Goal: Task Accomplishment & Management: Complete application form

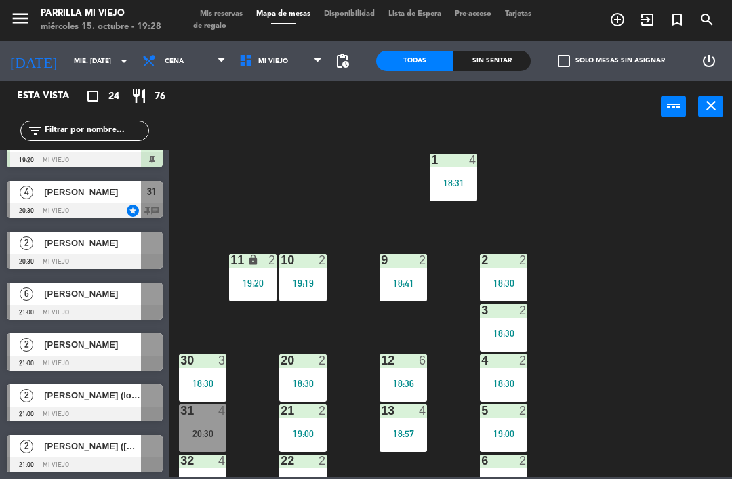
click at [478, 55] on div "Sin sentar" at bounding box center [491, 61] width 77 height 20
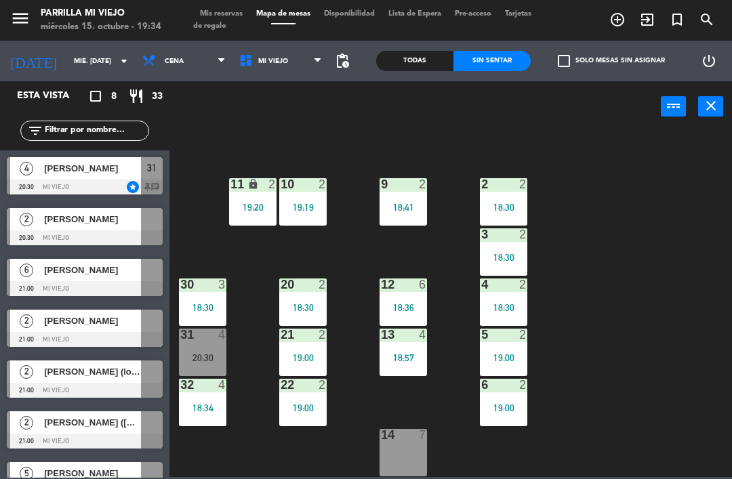
scroll to position [76, 0]
click at [406, 453] on div "14 7" at bounding box center [402, 452] width 47 height 47
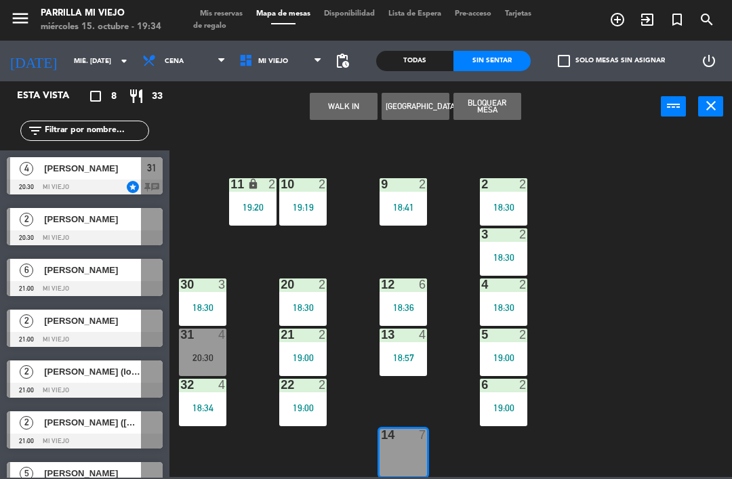
click at [332, 113] on button "WALK IN" at bounding box center [344, 106] width 68 height 27
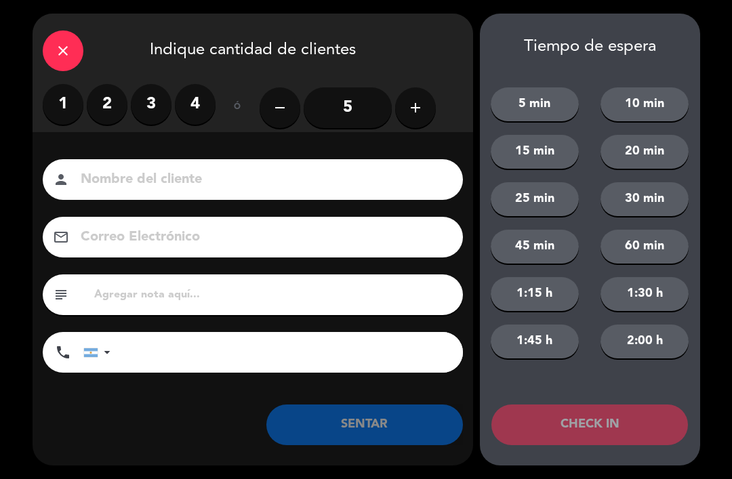
click at [194, 111] on label "4" at bounding box center [195, 104] width 41 height 41
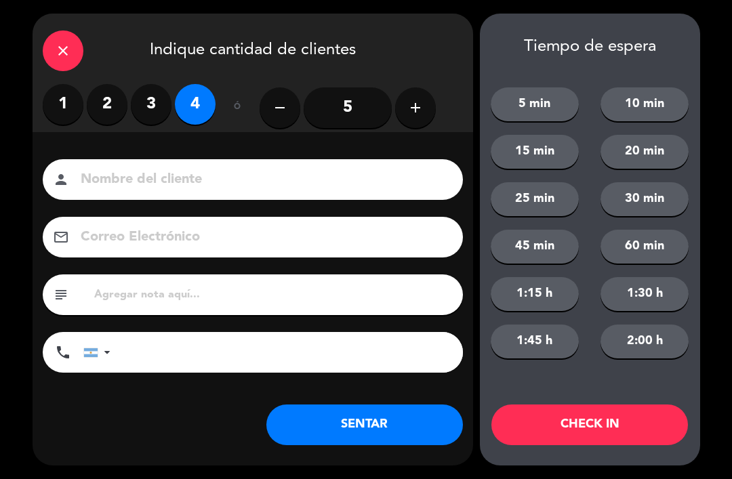
click at [407, 436] on button "SENTAR" at bounding box center [364, 424] width 196 height 41
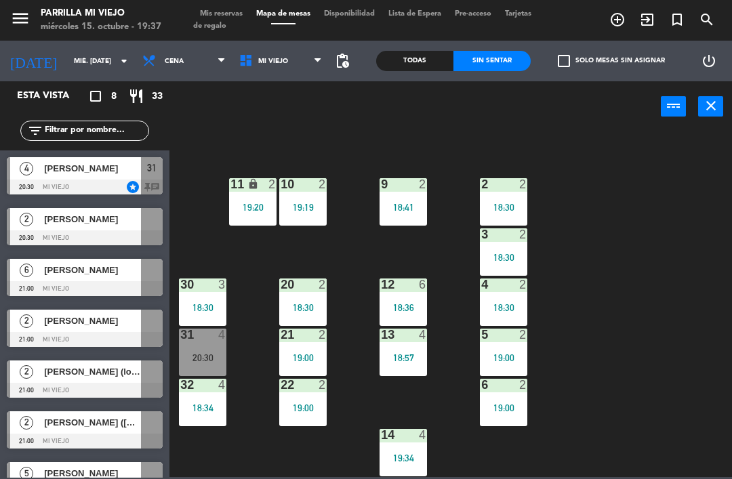
click at [508, 205] on div "18:30" at bounding box center [503, 207] width 47 height 9
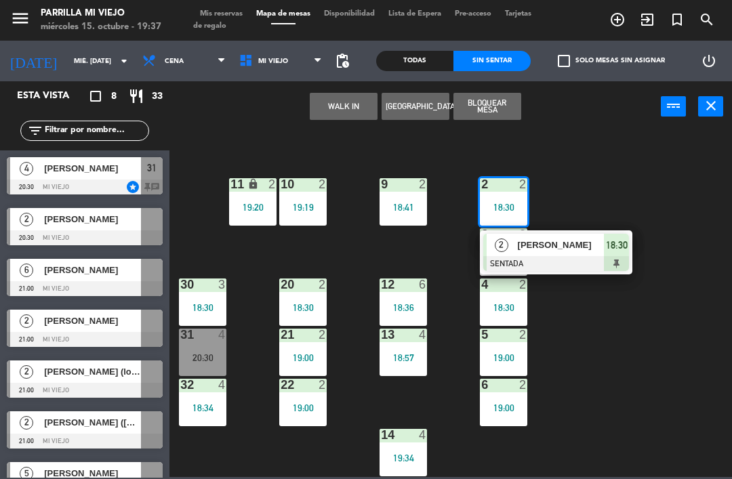
click at [618, 253] on div "18:30" at bounding box center [616, 245] width 25 height 22
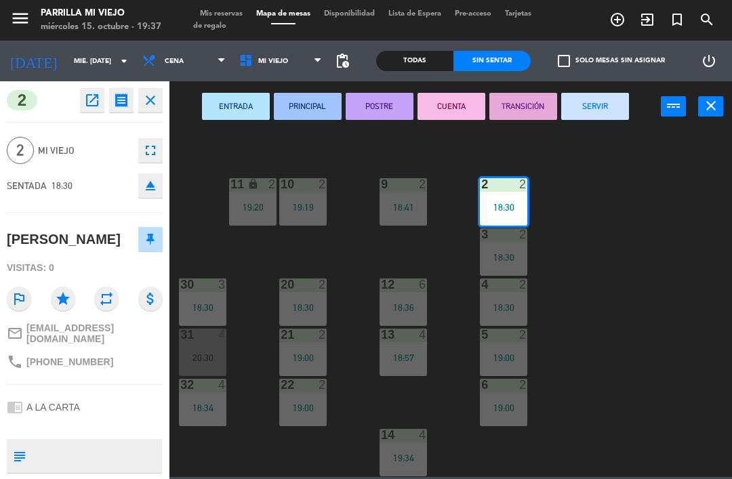
click at [461, 110] on button "CUENTA" at bounding box center [451, 106] width 68 height 27
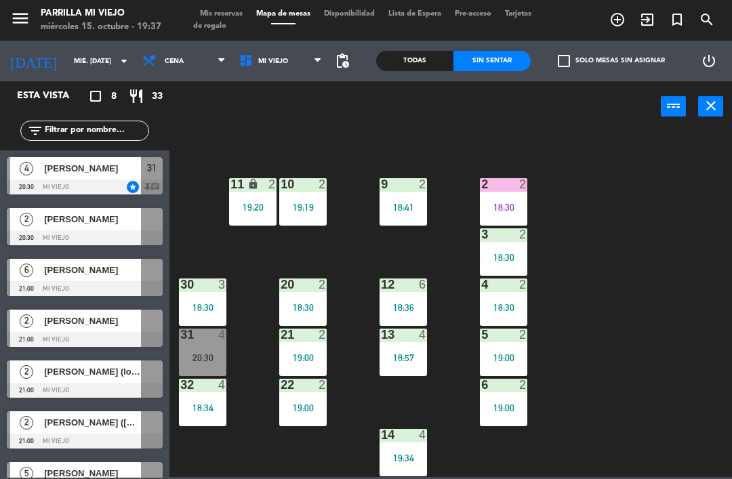
click at [510, 194] on div "2 2 18:30" at bounding box center [503, 201] width 47 height 47
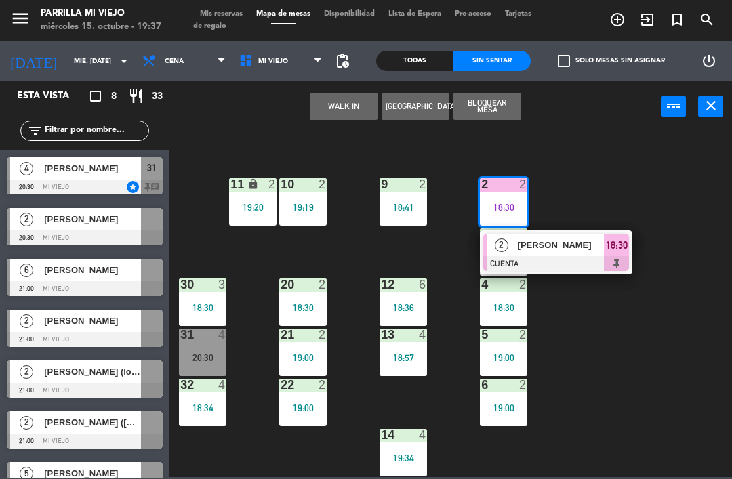
click at [616, 251] on span "18:30" at bounding box center [617, 245] width 22 height 16
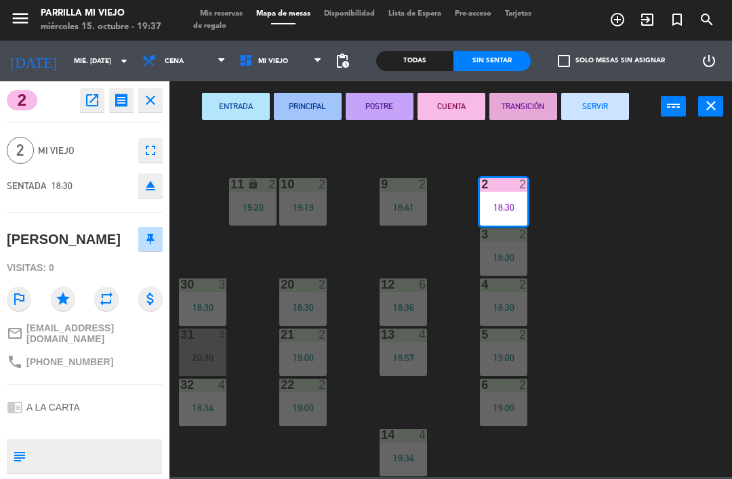
click at [603, 110] on button "SERVIR" at bounding box center [595, 106] width 68 height 27
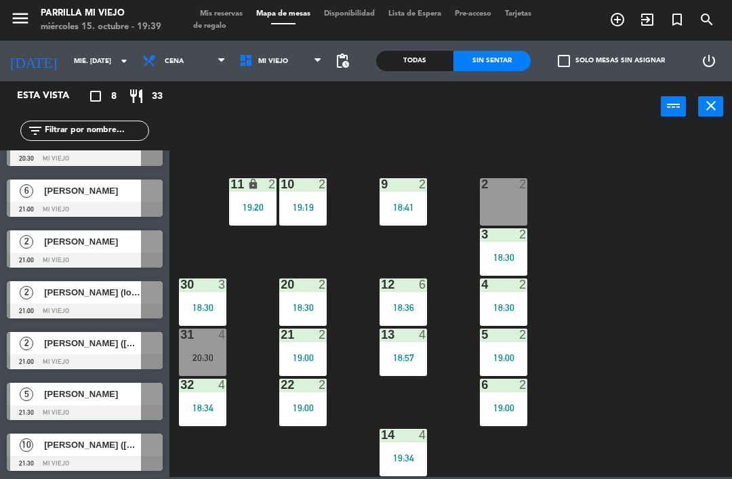
scroll to position [79, 0]
click at [507, 187] on div at bounding box center [503, 184] width 22 height 12
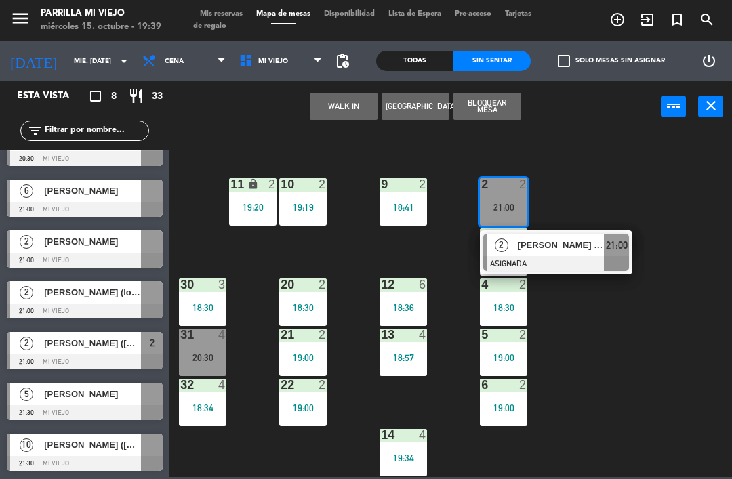
click at [628, 243] on div "21:00" at bounding box center [616, 245] width 25 height 22
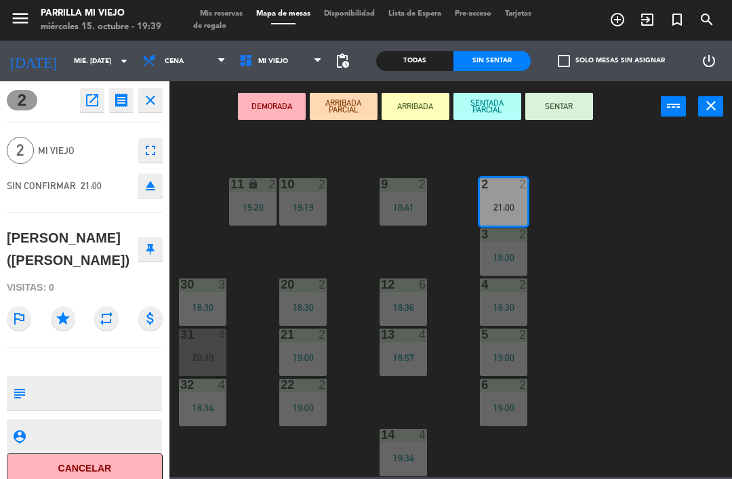
click at [579, 114] on button "SENTAR" at bounding box center [559, 106] width 68 height 27
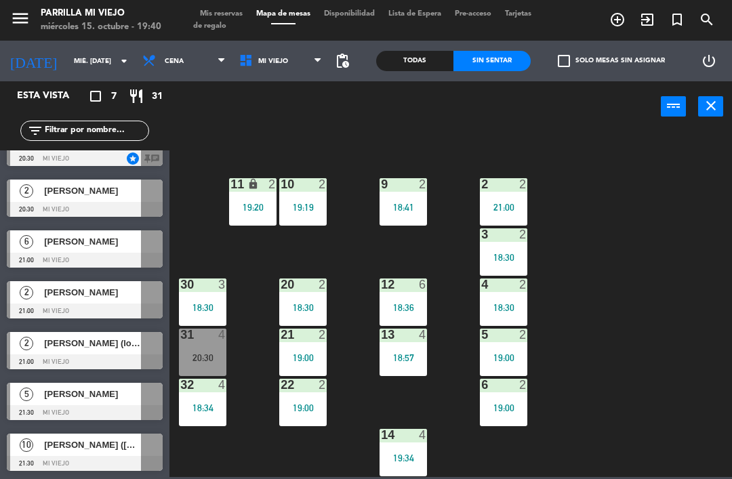
scroll to position [28, 0]
click at [414, 192] on div "9 2 18:41" at bounding box center [402, 201] width 47 height 47
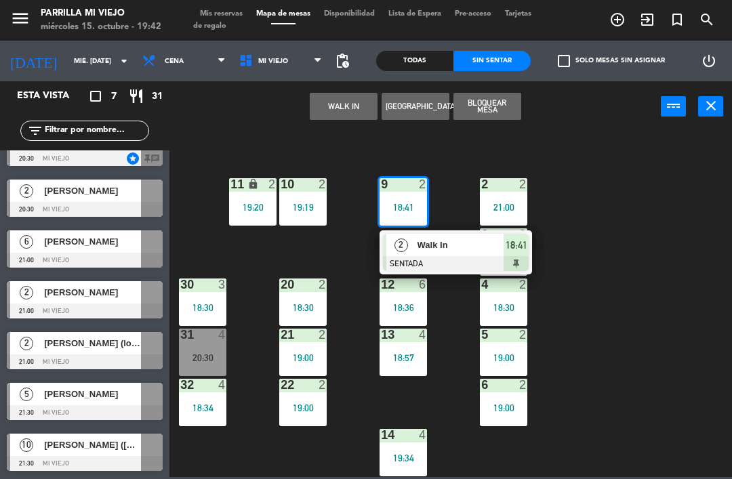
click at [522, 245] on span "18:41" at bounding box center [516, 245] width 22 height 16
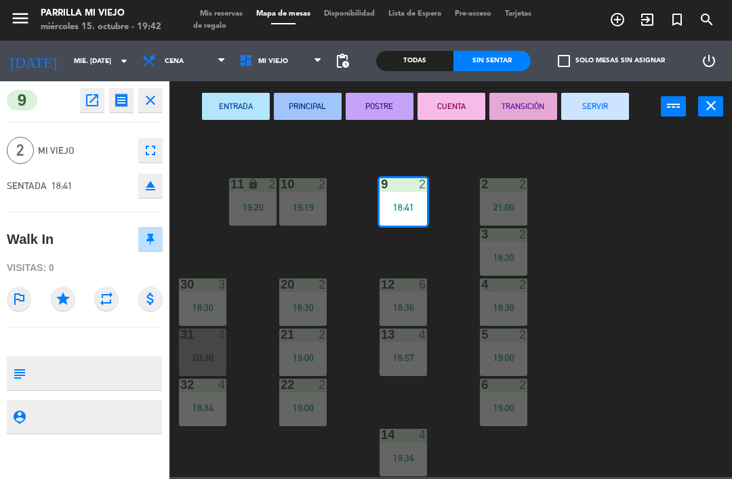
click at [613, 103] on button "SERVIR" at bounding box center [595, 106] width 68 height 27
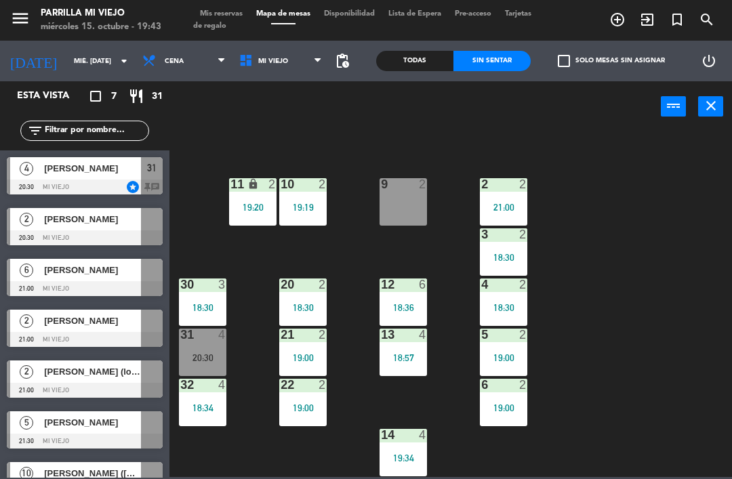
scroll to position [0, 0]
click at [415, 204] on div "9 2" at bounding box center [402, 201] width 47 height 47
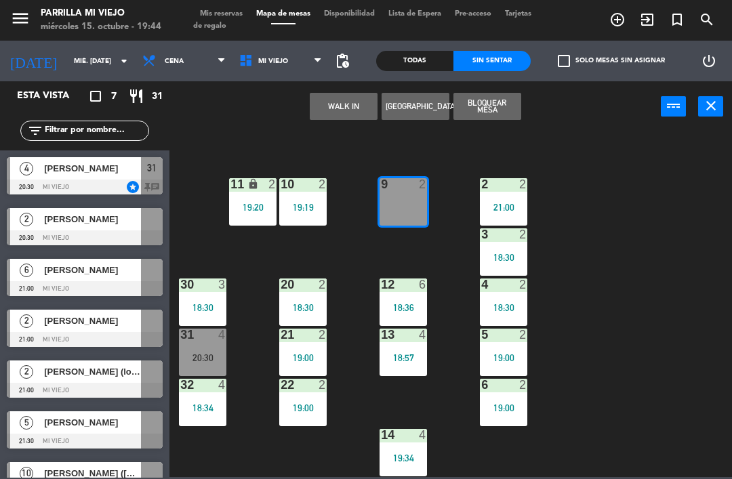
click at [347, 99] on button "WALK IN" at bounding box center [344, 106] width 68 height 27
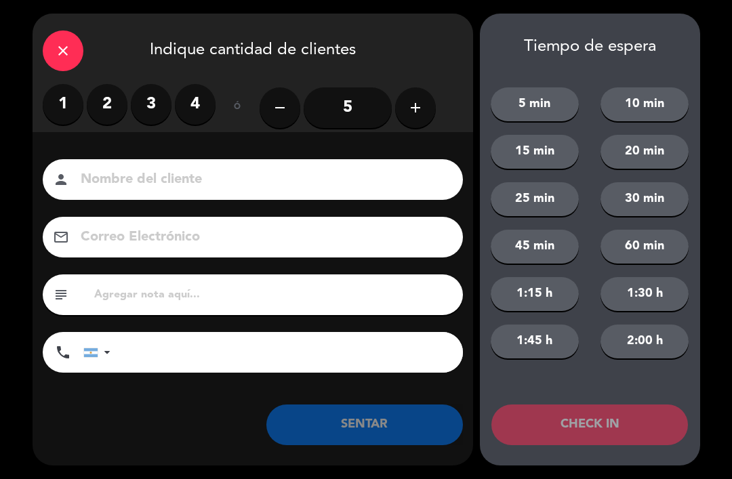
click at [109, 100] on label "2" at bounding box center [107, 104] width 41 height 41
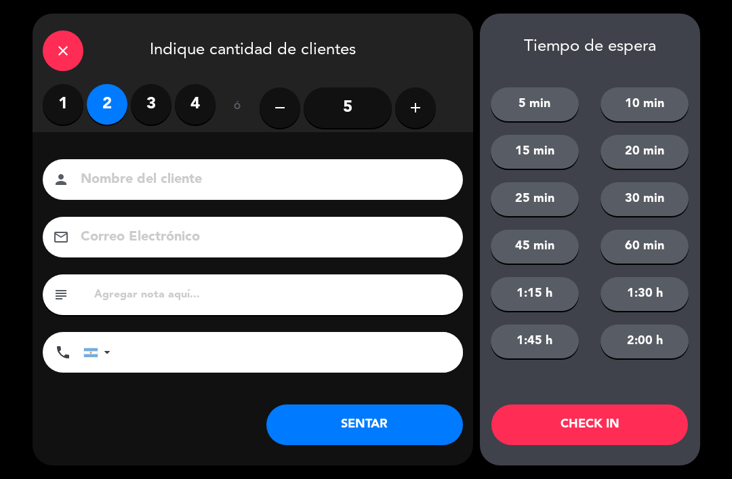
click at [360, 428] on button "SENTAR" at bounding box center [364, 424] width 196 height 41
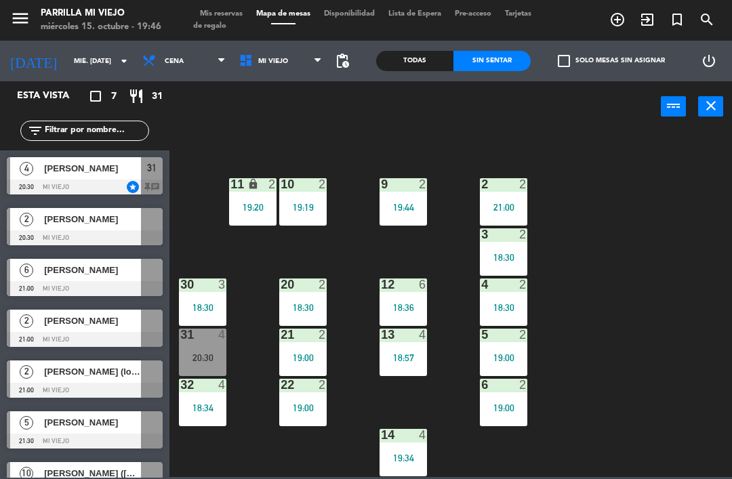
scroll to position [76, 0]
click at [232, 11] on span "Mis reservas" at bounding box center [221, 13] width 56 height 7
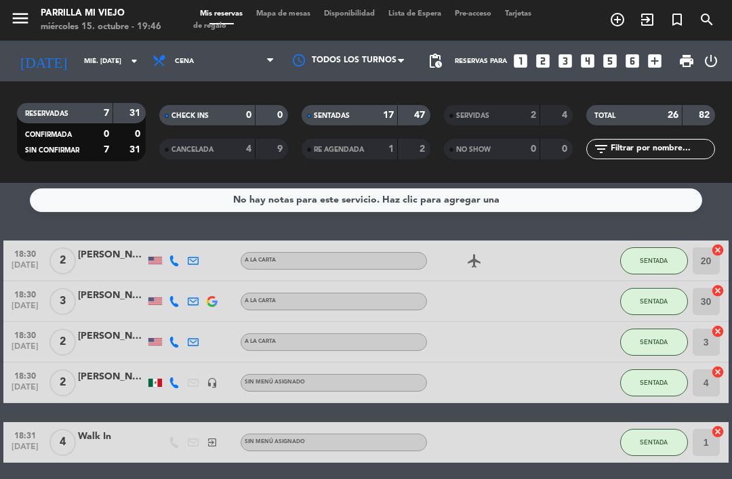
scroll to position [-3, 0]
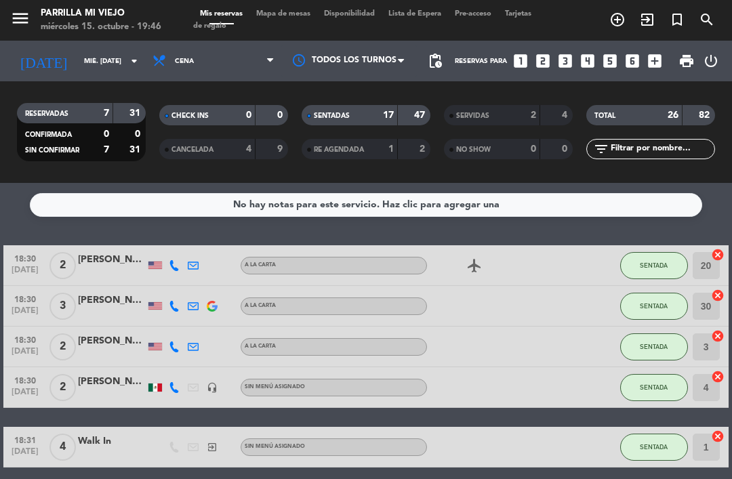
click at [290, 10] on span "Mapa de mesas" at bounding box center [283, 13] width 68 height 7
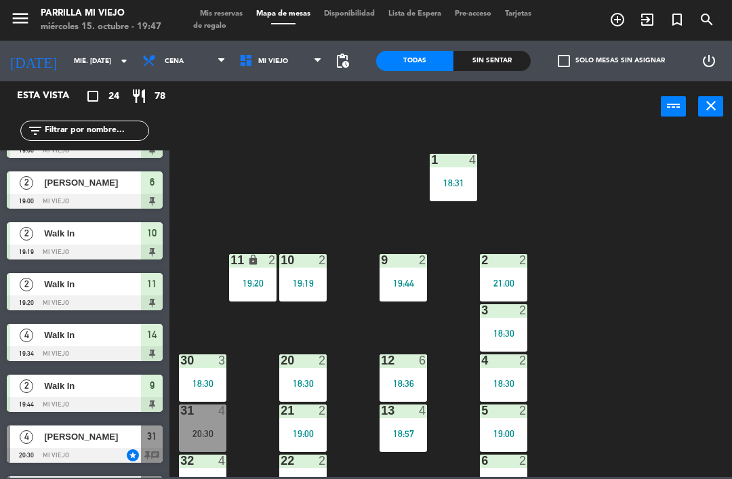
click at [505, 70] on div "Sin sentar" at bounding box center [491, 61] width 77 height 20
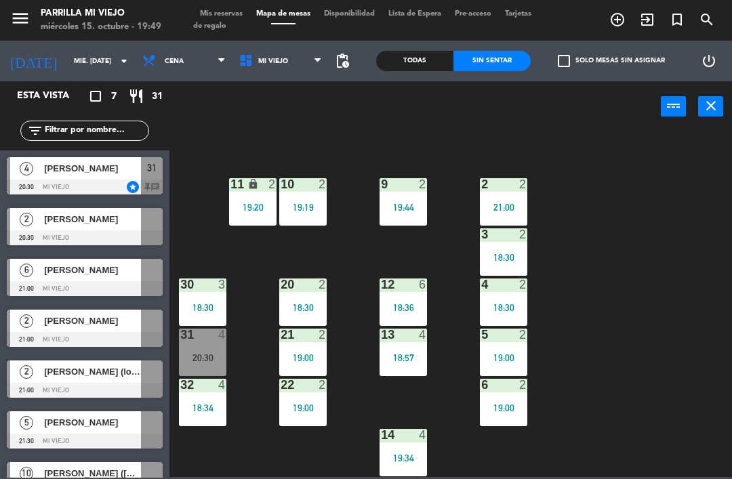
scroll to position [76, 0]
click at [307, 278] on div at bounding box center [303, 284] width 22 height 12
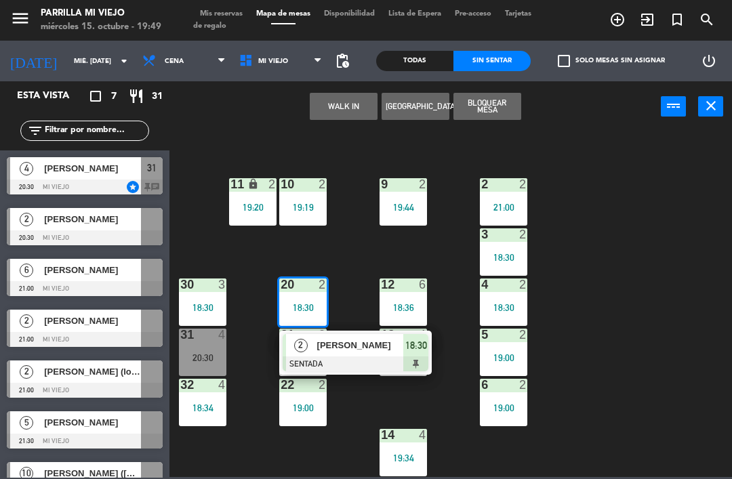
click at [418, 349] on span "18:30" at bounding box center [416, 345] width 22 height 16
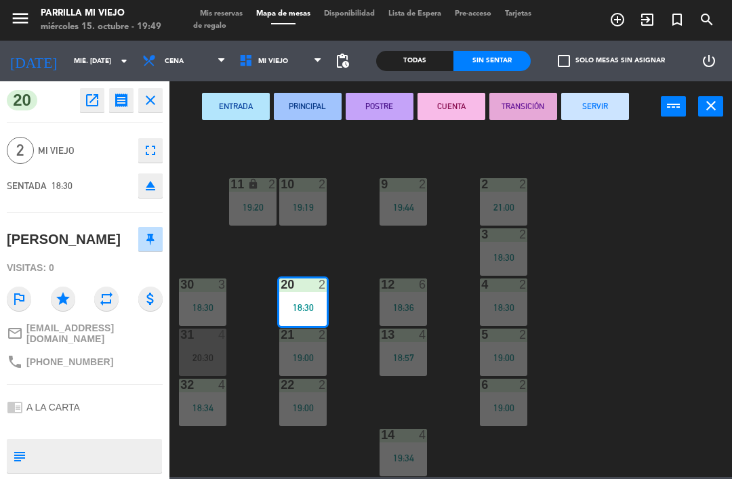
click at [453, 105] on button "CUENTA" at bounding box center [451, 106] width 68 height 27
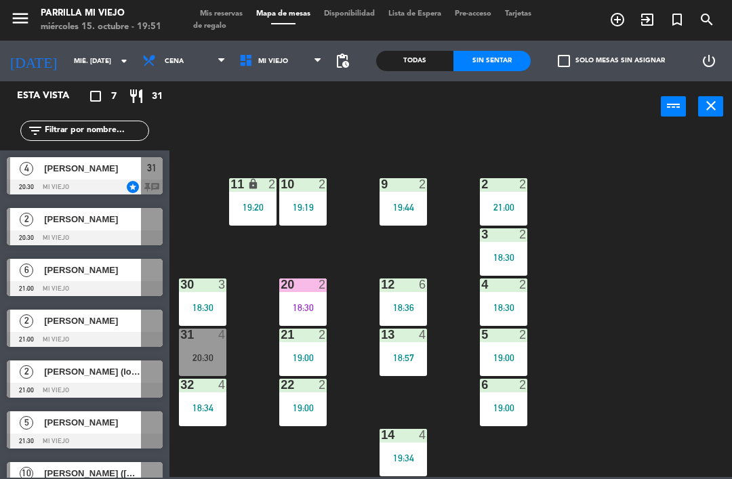
scroll to position [0, 0]
click at [230, 11] on span "Mis reservas" at bounding box center [221, 13] width 56 height 7
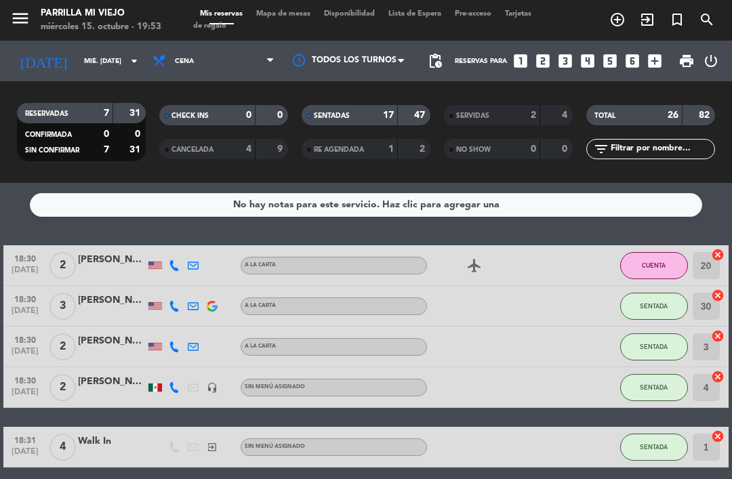
click at [91, 51] on input "mié. [DATE]" at bounding box center [123, 61] width 93 height 21
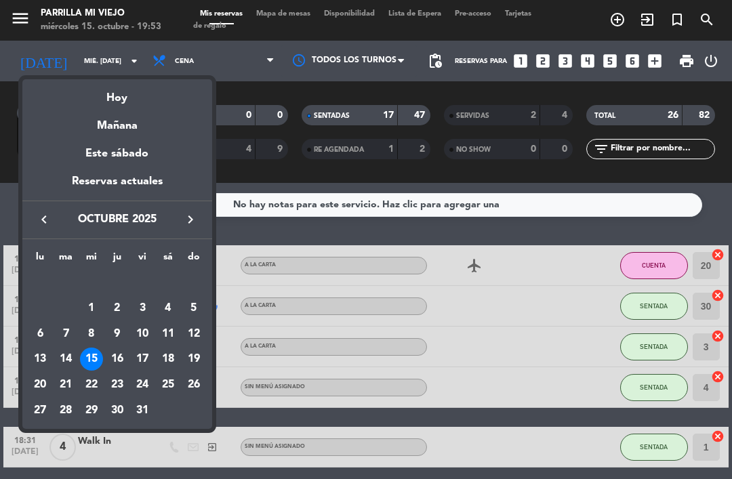
click at [156, 125] on div "Mañana" at bounding box center [117, 121] width 190 height 28
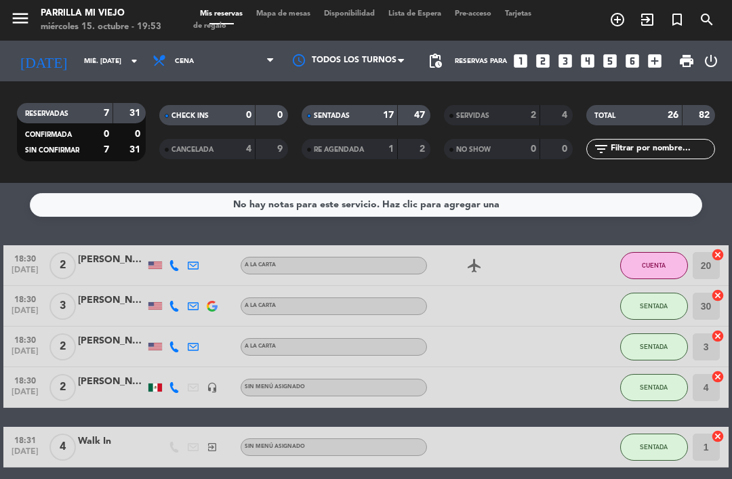
type input "[DEMOGRAPHIC_DATA] [DATE]"
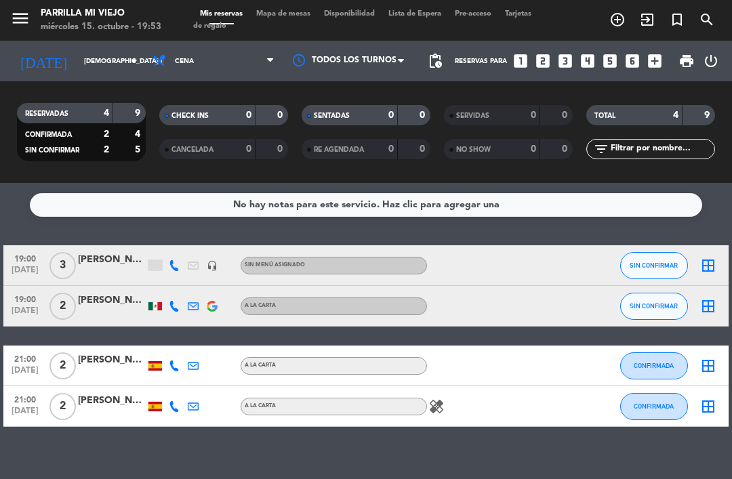
click at [545, 59] on icon "looks_two" at bounding box center [543, 61] width 18 height 18
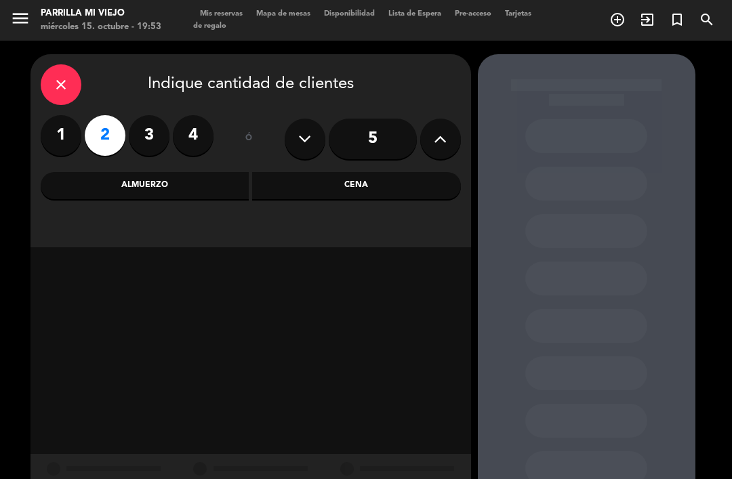
click at [368, 182] on div "Cena" at bounding box center [356, 185] width 209 height 27
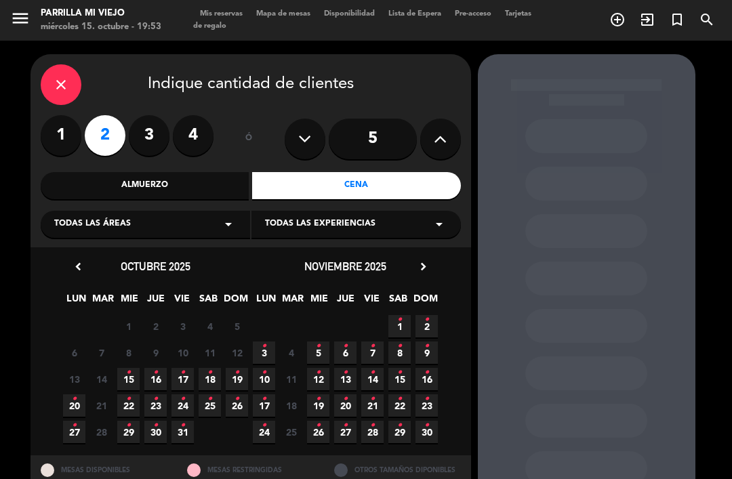
click at [159, 373] on span "16 •" at bounding box center [155, 379] width 22 height 22
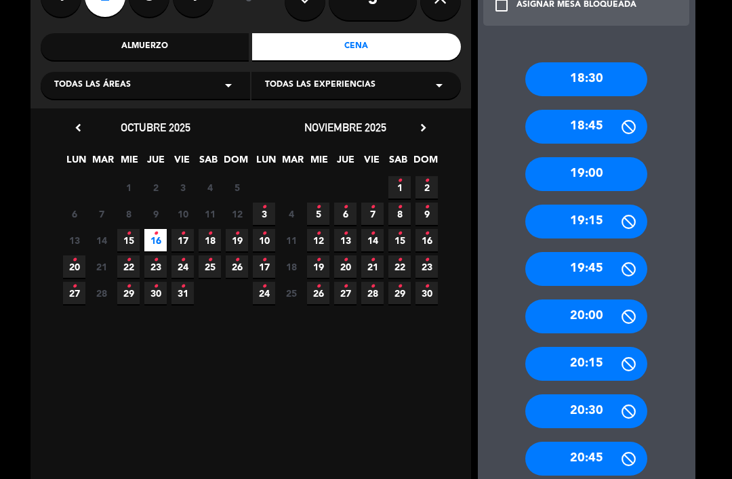
scroll to position [137, 0]
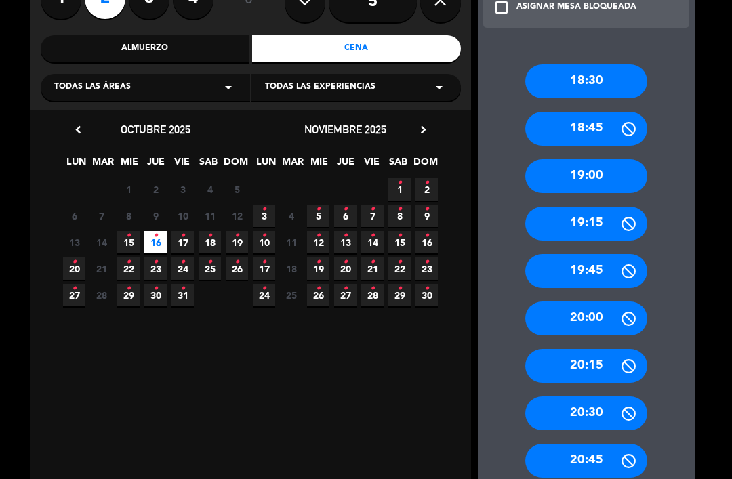
click at [620, 159] on div "19:00" at bounding box center [586, 176] width 122 height 34
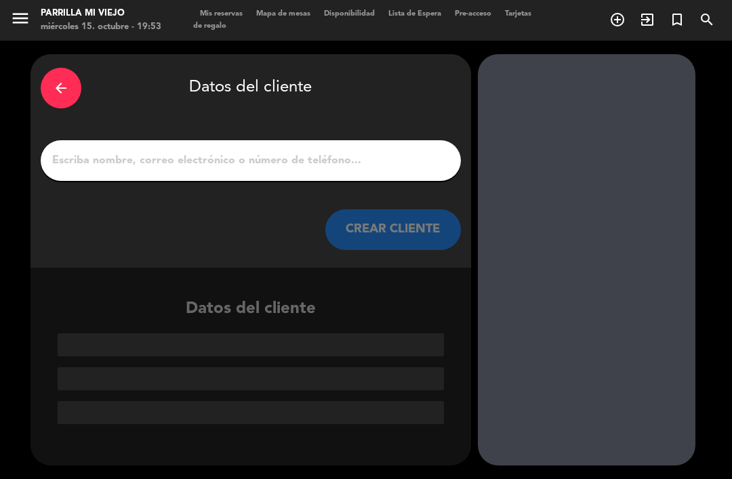
scroll to position [0, 0]
click at [214, 151] on input "1" at bounding box center [251, 160] width 400 height 19
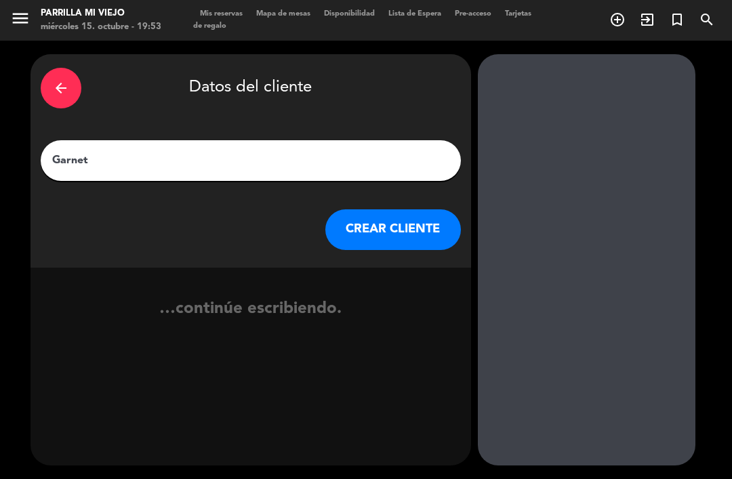
type input "[PERSON_NAME]"
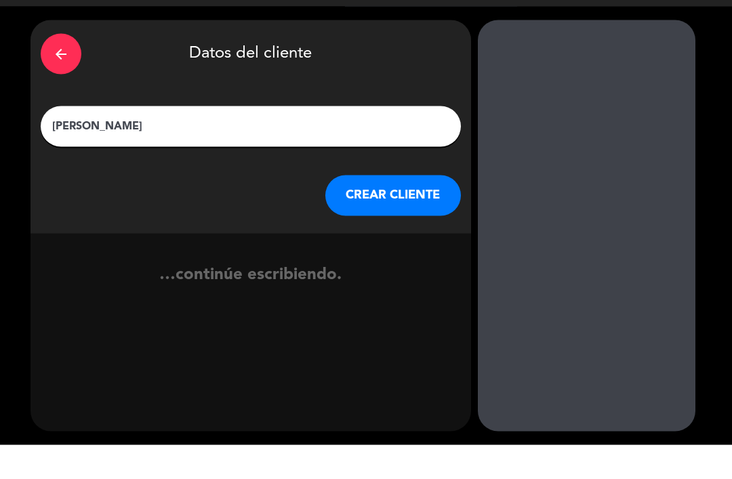
click at [383, 209] on button "CREAR CLIENTE" at bounding box center [392, 229] width 135 height 41
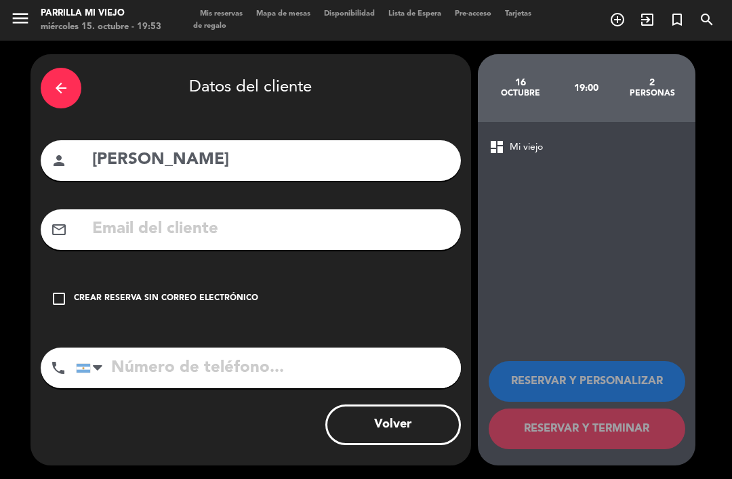
click at [132, 292] on div "Crear reserva sin correo electrónico" at bounding box center [166, 299] width 184 height 14
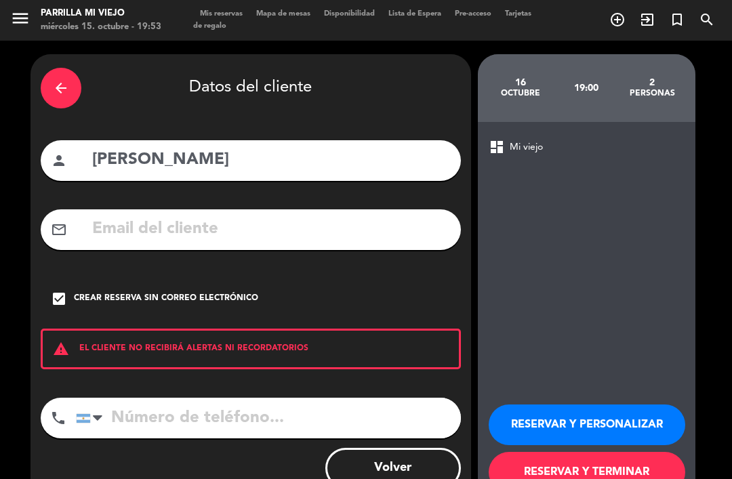
click at [201, 398] on input "tel" at bounding box center [268, 418] width 385 height 41
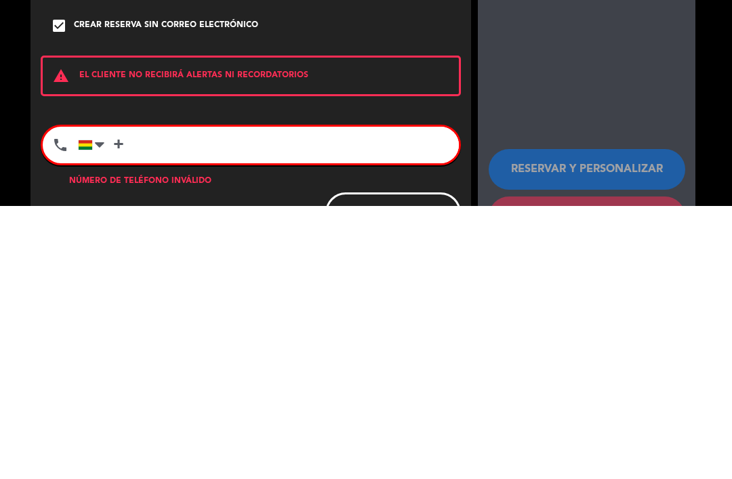
type input "+"
click at [93, 400] on div at bounding box center [94, 417] width 31 height 35
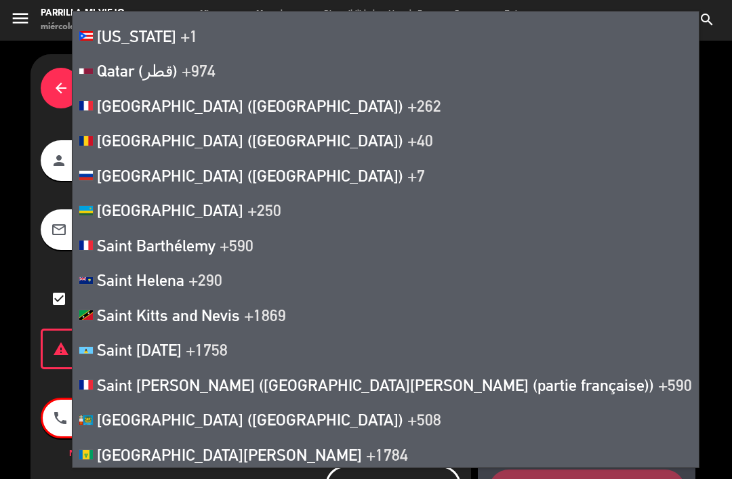
scroll to position [6115, 0]
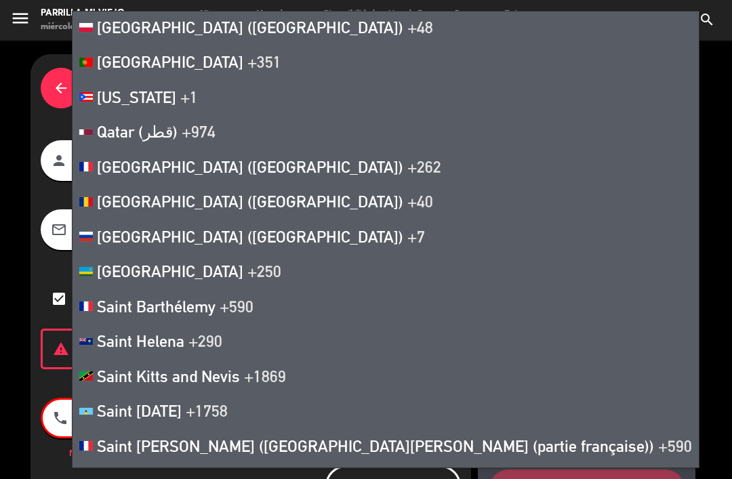
click at [587, 240] on div "dashboard Mi viejo RESERVAR Y PERSONALIZAR RESERVAR Y TERMINAR" at bounding box center [586, 324] width 217 height 404
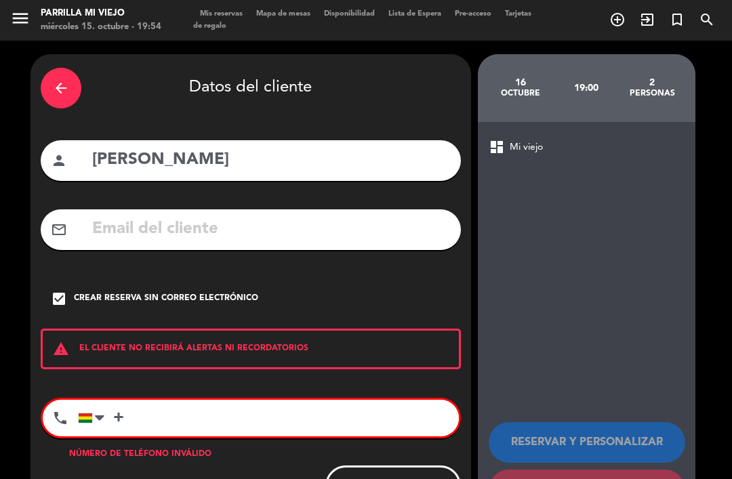
scroll to position [0, 0]
click at [177, 400] on input "+" at bounding box center [268, 418] width 381 height 37
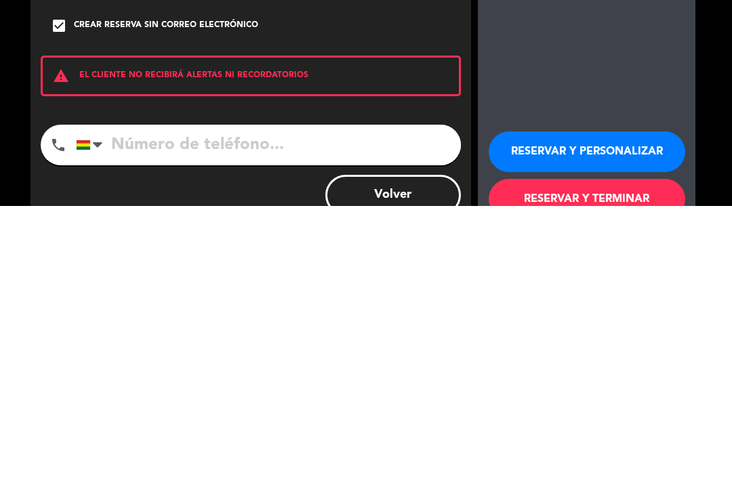
click at [190, 448] on div "Volver" at bounding box center [251, 468] width 420 height 41
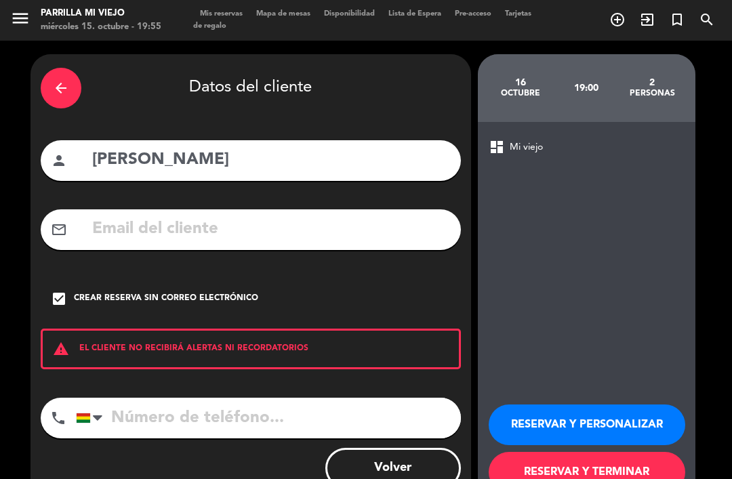
click at [589, 452] on button "RESERVAR Y TERMINAR" at bounding box center [586, 472] width 196 height 41
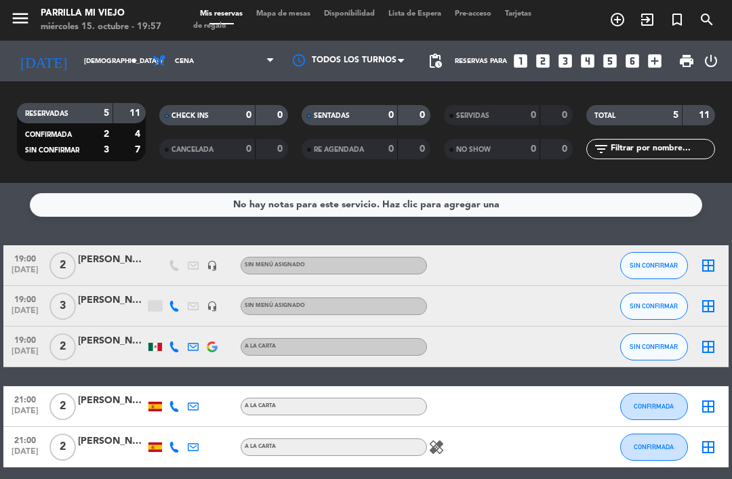
click at [590, 52] on icon "looks_4" at bounding box center [588, 61] width 18 height 18
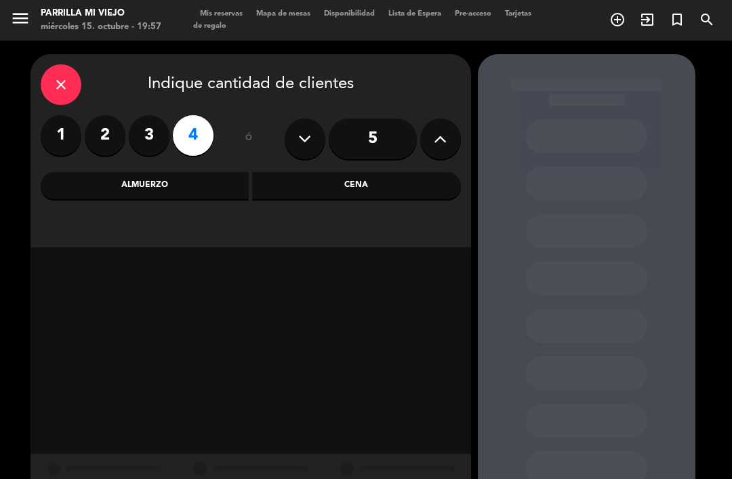
click at [196, 115] on label "4" at bounding box center [193, 135] width 41 height 41
click at [383, 172] on div "Cena" at bounding box center [356, 185] width 209 height 27
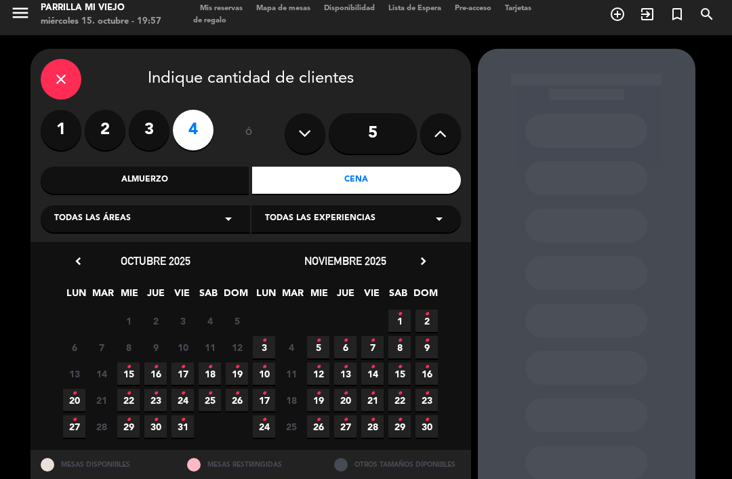
scroll to position [5, 0]
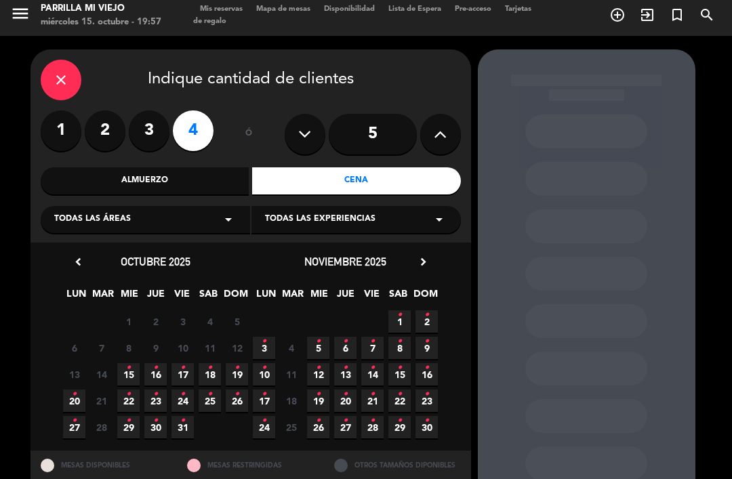
click at [156, 357] on icon "•" at bounding box center [155, 368] width 5 height 22
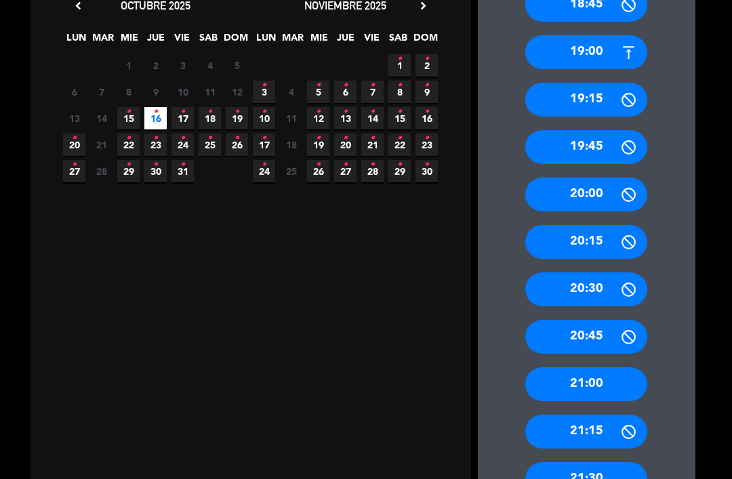
scroll to position [264, 0]
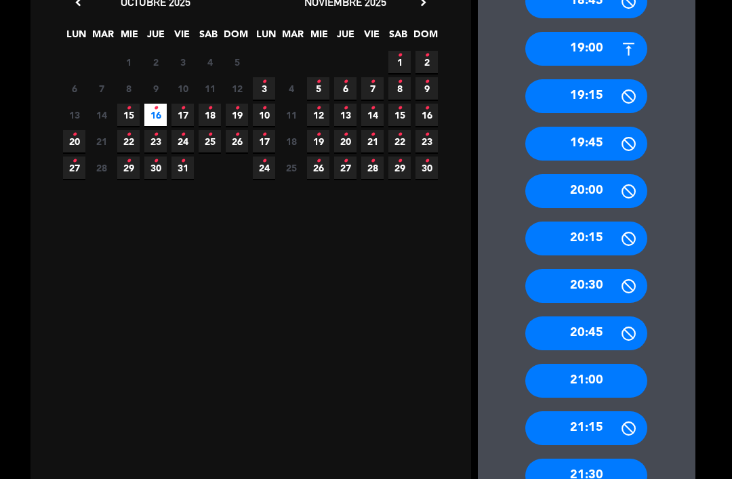
click at [600, 364] on div "21:00" at bounding box center [586, 381] width 122 height 34
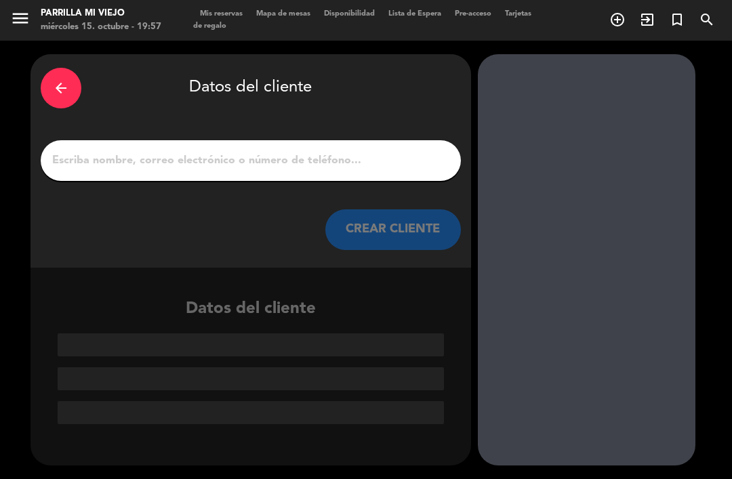
click at [235, 140] on div at bounding box center [251, 160] width 420 height 41
click at [188, 151] on input "1" at bounding box center [251, 160] width 400 height 19
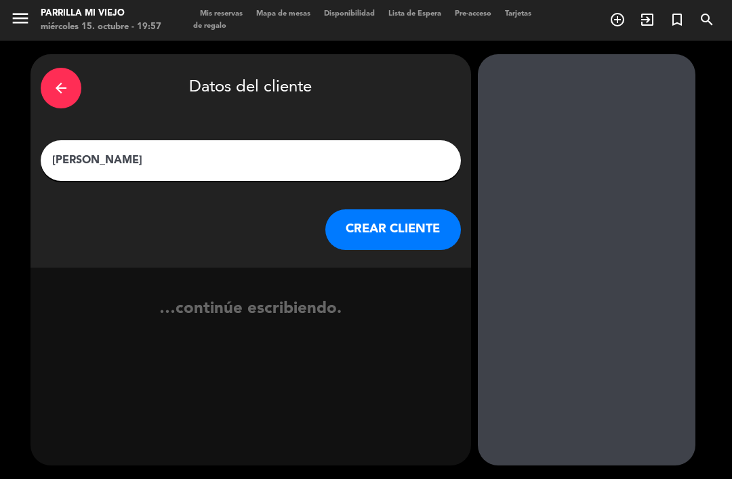
type input "[PERSON_NAME][DEMOGRAPHIC_DATA][PERSON_NAME]"
click at [383, 209] on button "CREAR CLIENTE" at bounding box center [392, 229] width 135 height 41
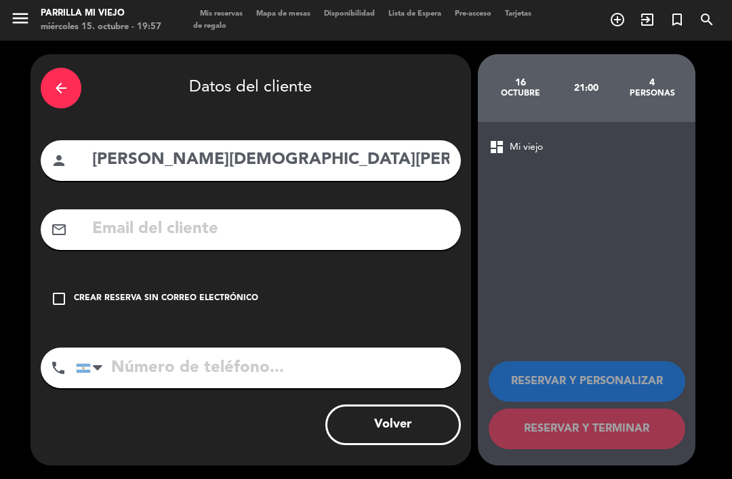
click at [196, 292] on div "Crear reserva sin correo electrónico" at bounding box center [166, 299] width 184 height 14
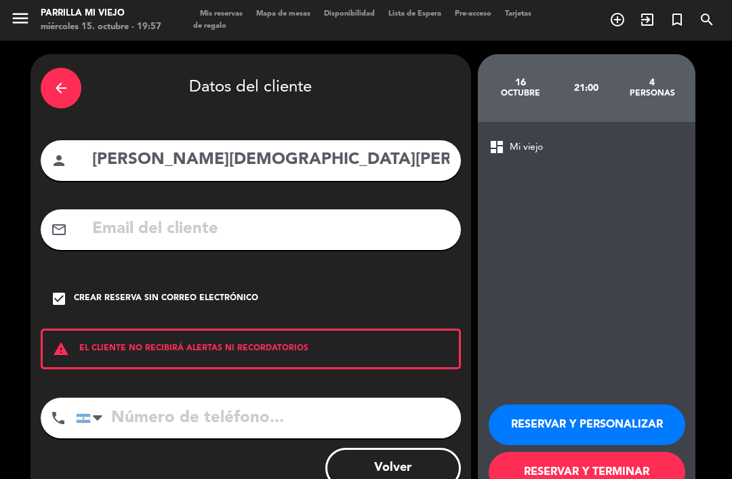
click at [191, 398] on input "tel" at bounding box center [268, 418] width 385 height 41
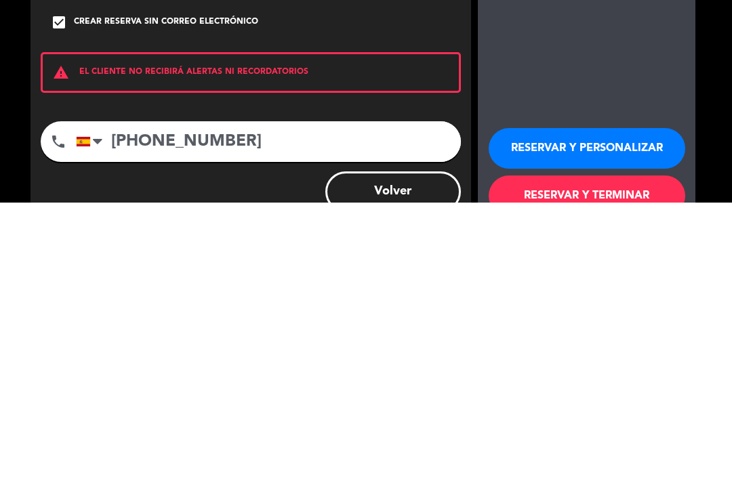
type input "[PHONE_NUMBER]"
click at [577, 452] on button "RESERVAR Y TERMINAR" at bounding box center [586, 472] width 196 height 41
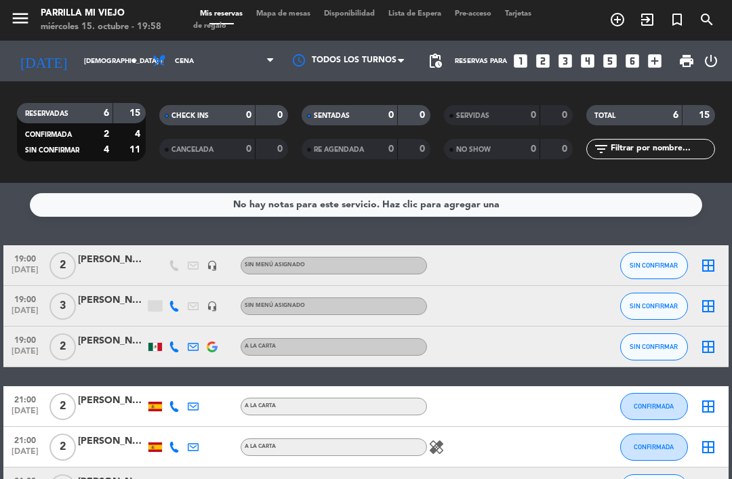
click at [81, 51] on input "[DEMOGRAPHIC_DATA] [DATE]" at bounding box center [123, 61] width 93 height 21
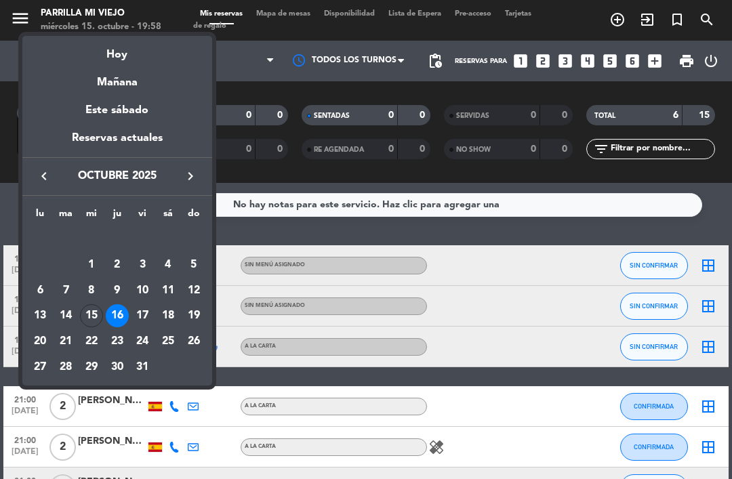
click at [158, 54] on div "Hoy" at bounding box center [117, 50] width 190 height 28
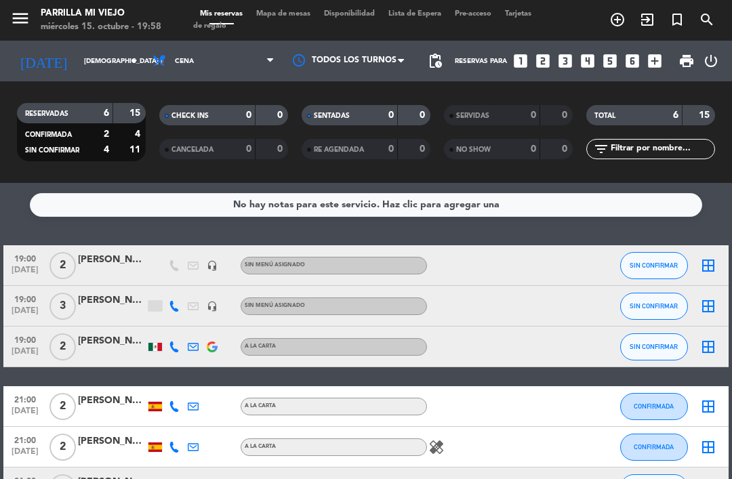
type input "mié. [DATE]"
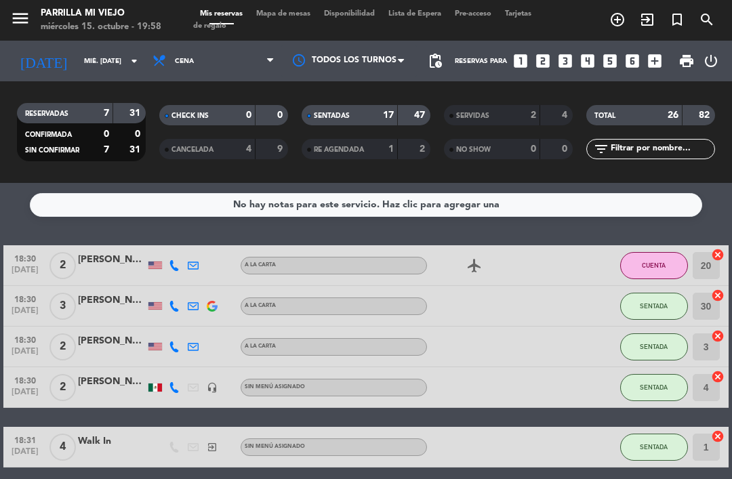
click at [123, 51] on input "mié. [DATE]" at bounding box center [123, 61] width 93 height 21
